Goal: Information Seeking & Learning: Learn about a topic

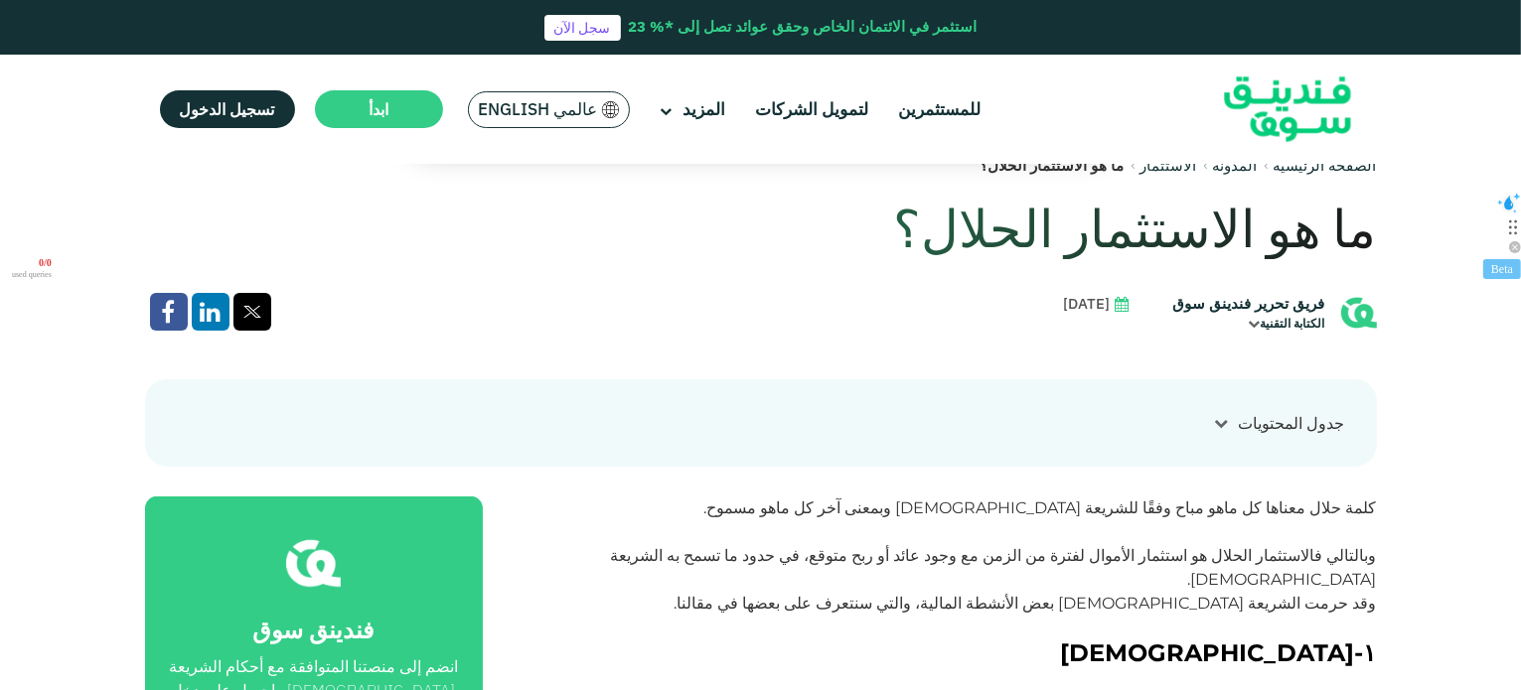
click at [1291, 327] on div "الكتابة التقنية" at bounding box center [1249, 324] width 152 height 18
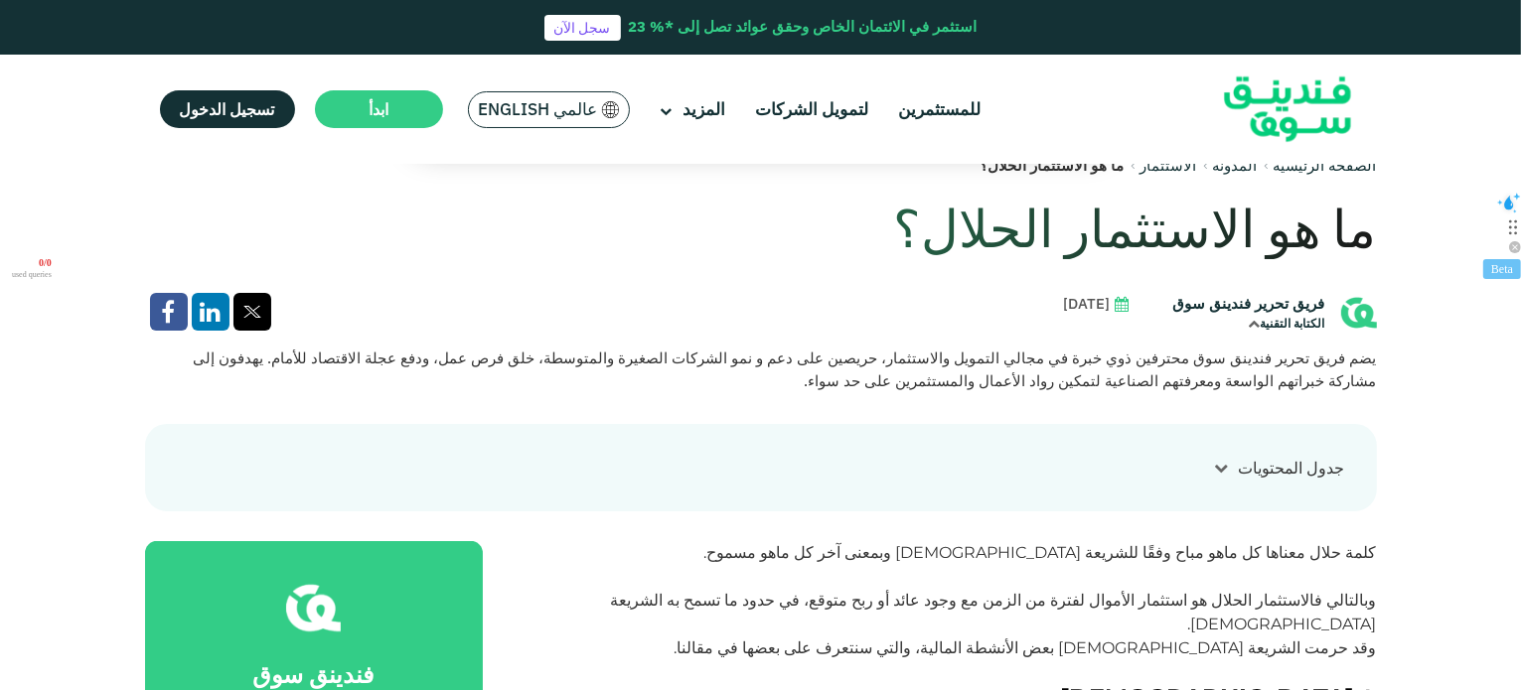
click at [1291, 327] on div "الكتابة التقنية" at bounding box center [1249, 324] width 152 height 18
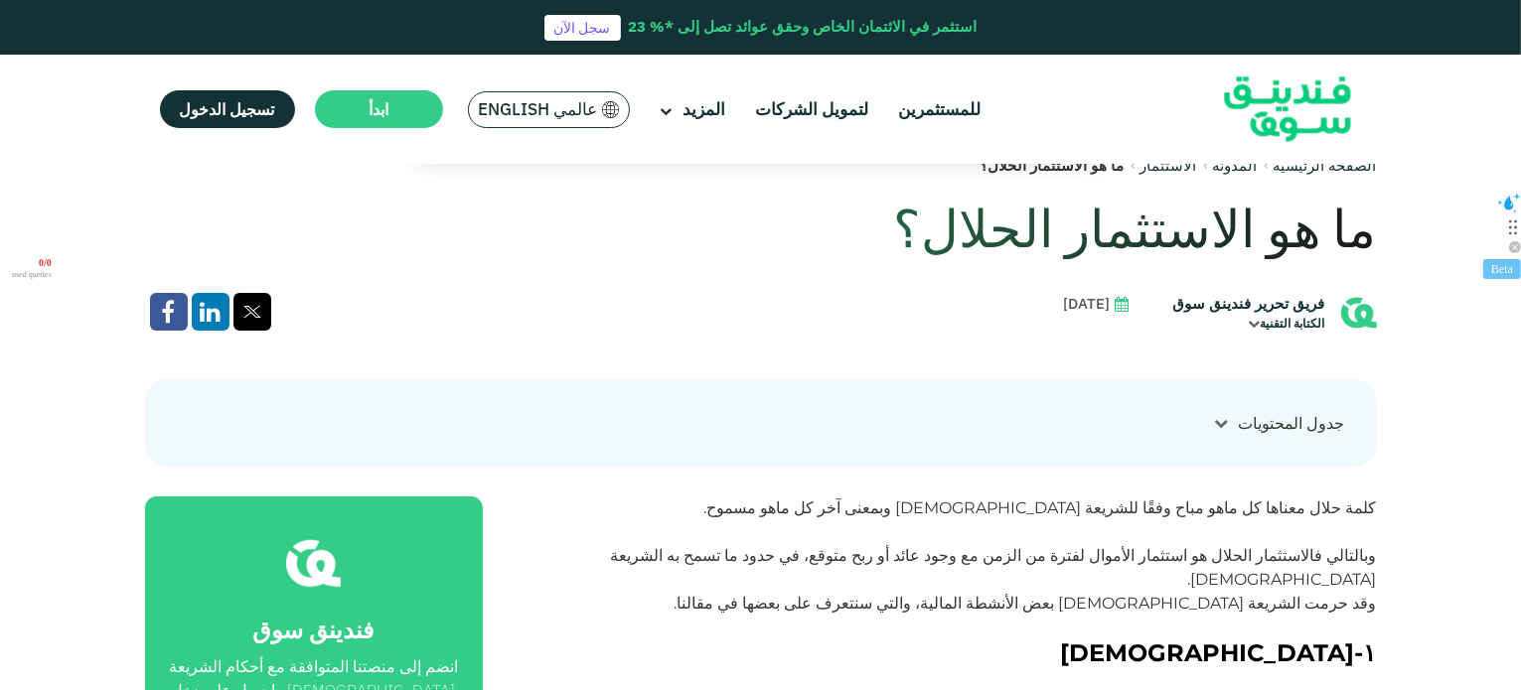
click at [1095, 313] on span "[DATE]" at bounding box center [1087, 304] width 47 height 23
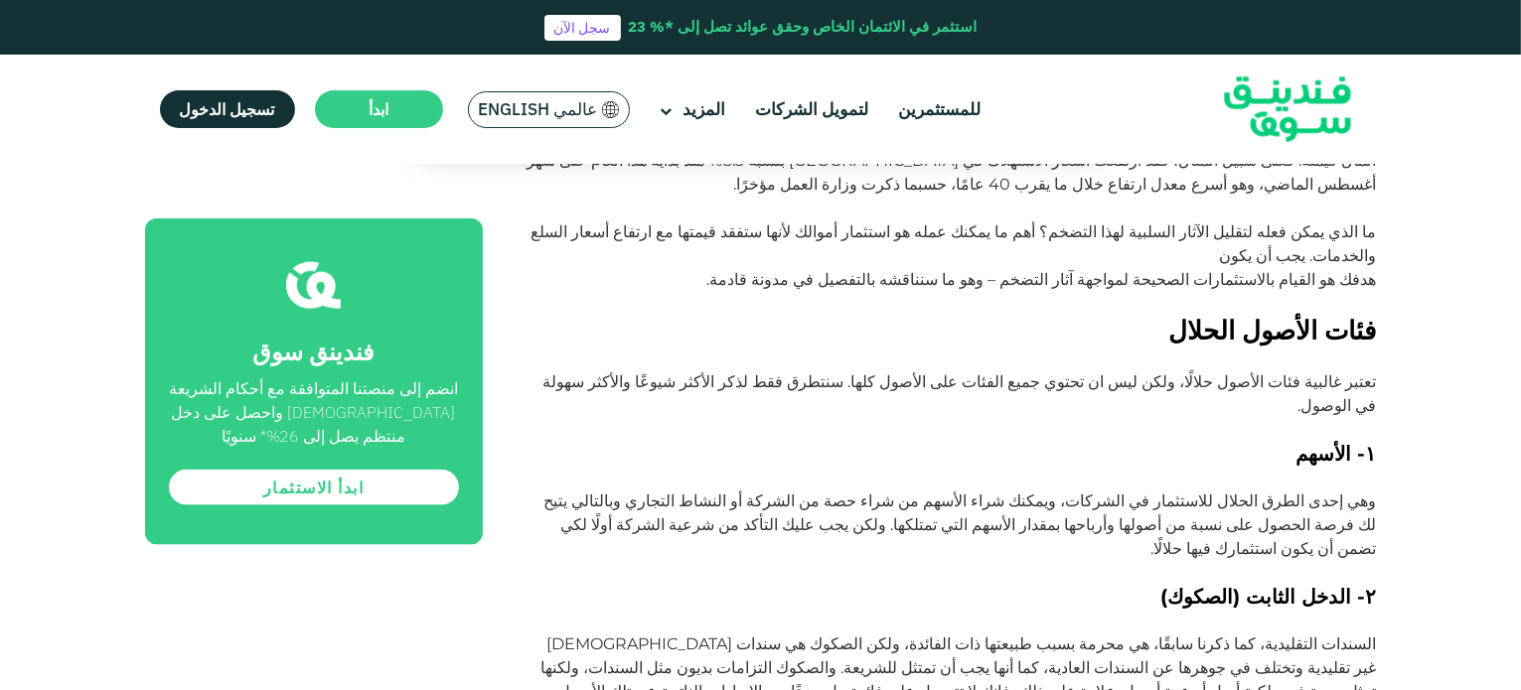
scroll to position [2357, 0]
